Goal: Task Accomplishment & Management: Complete application form

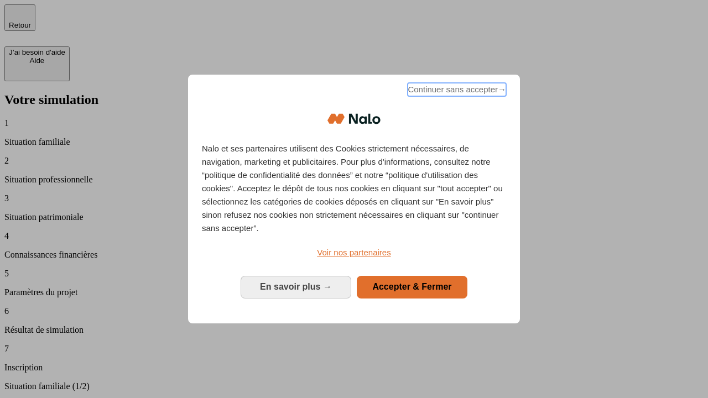
click at [456, 91] on span "Continuer sans accepter →" at bounding box center [456, 89] width 98 height 13
